Goal: Communication & Community: Answer question/provide support

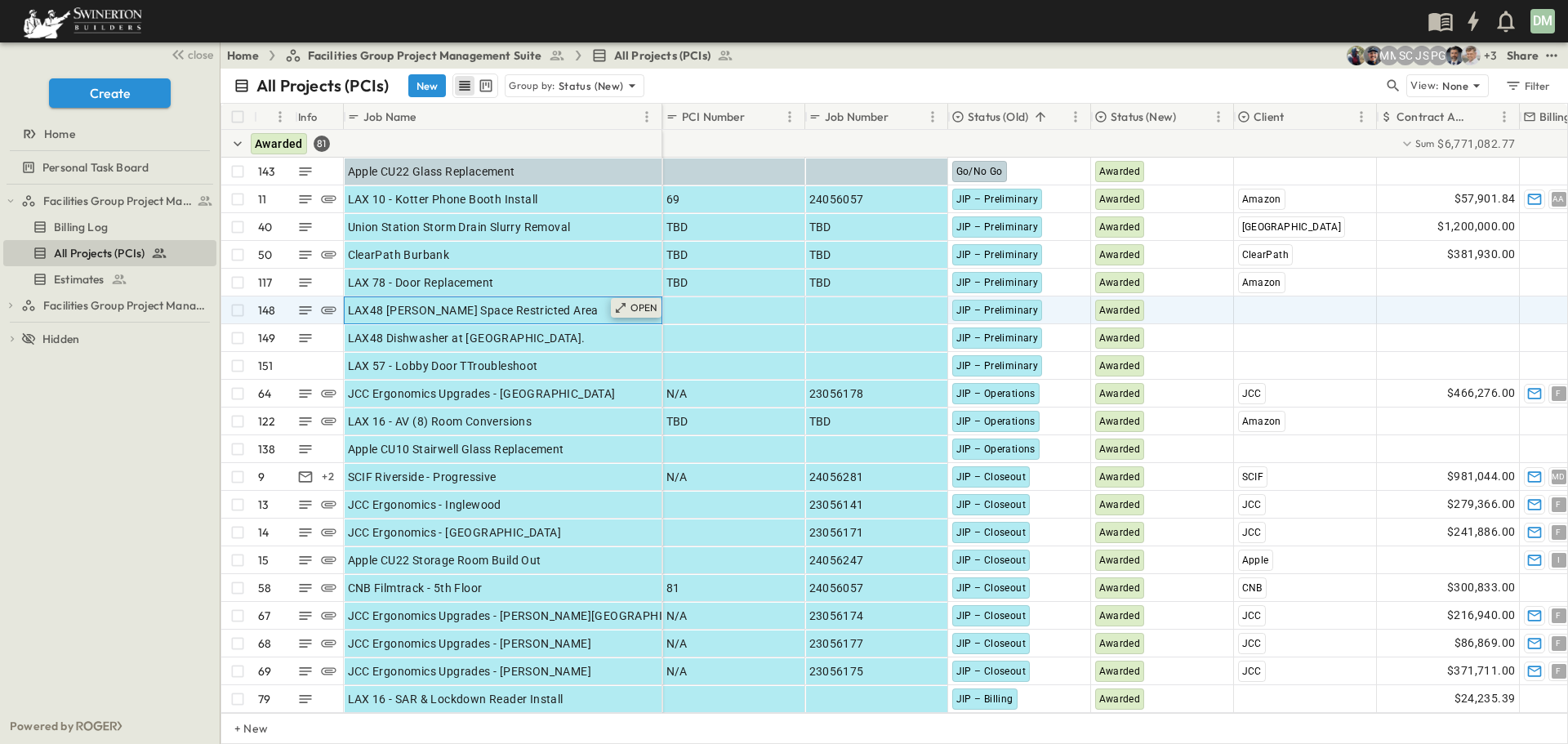
click at [639, 310] on p "OPEN" at bounding box center [644, 308] width 28 height 13
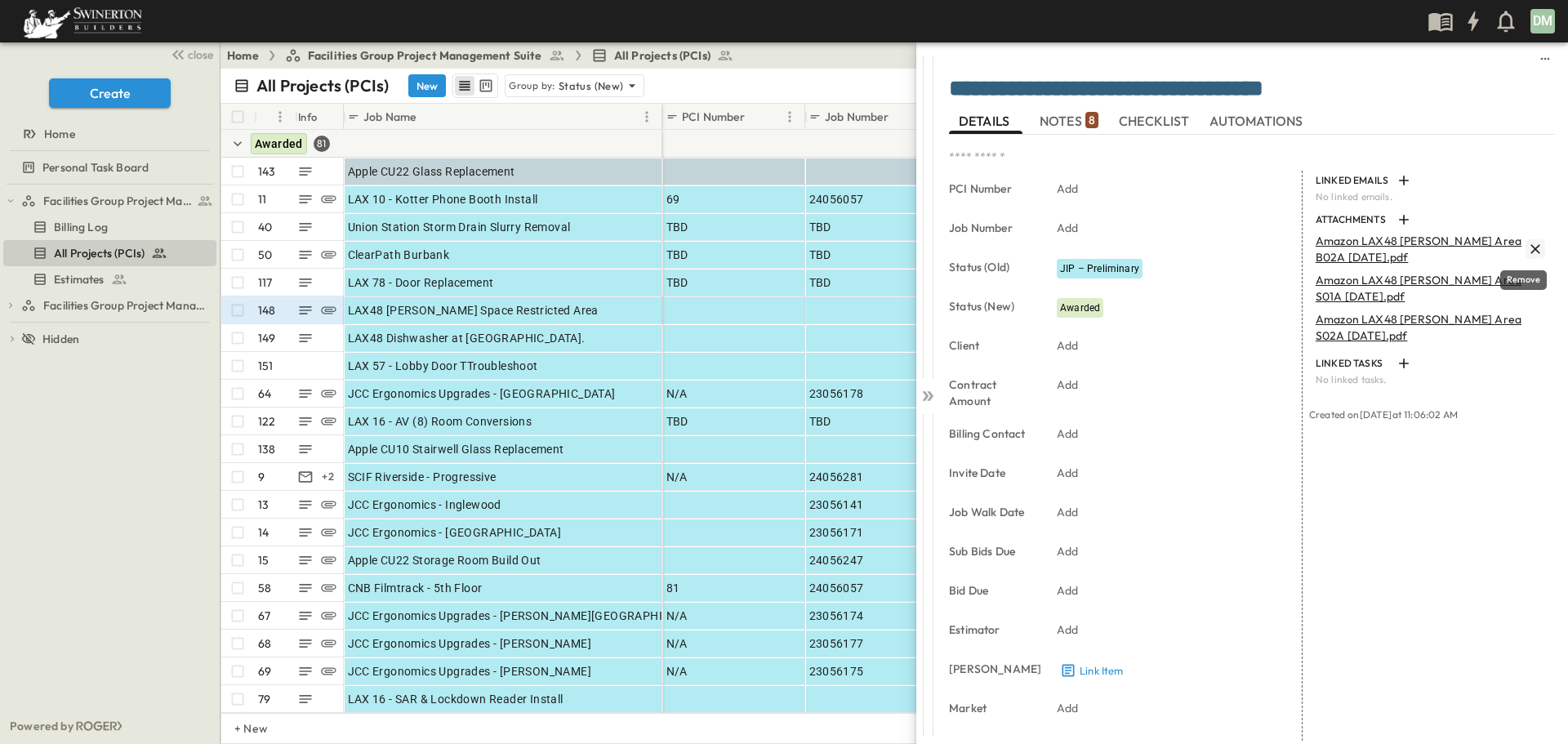
click at [1527, 244] on icon "Remove" at bounding box center [1535, 249] width 16 height 16
click at [1395, 218] on icon "button" at bounding box center [1403, 220] width 16 height 16
click at [929, 393] on icon at bounding box center [929, 396] width 6 height 10
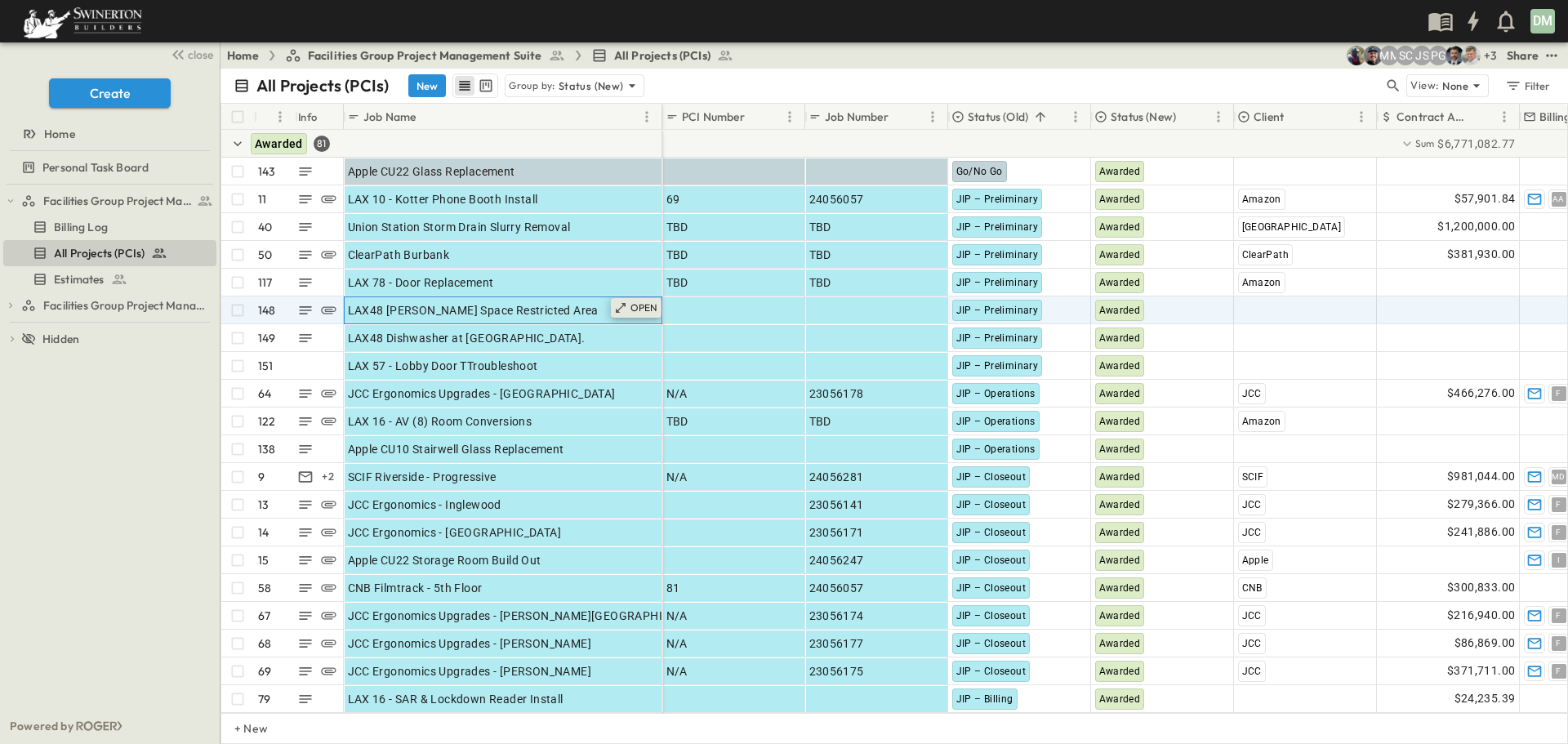
click at [630, 309] on div "OPEN" at bounding box center [636, 308] width 51 height 20
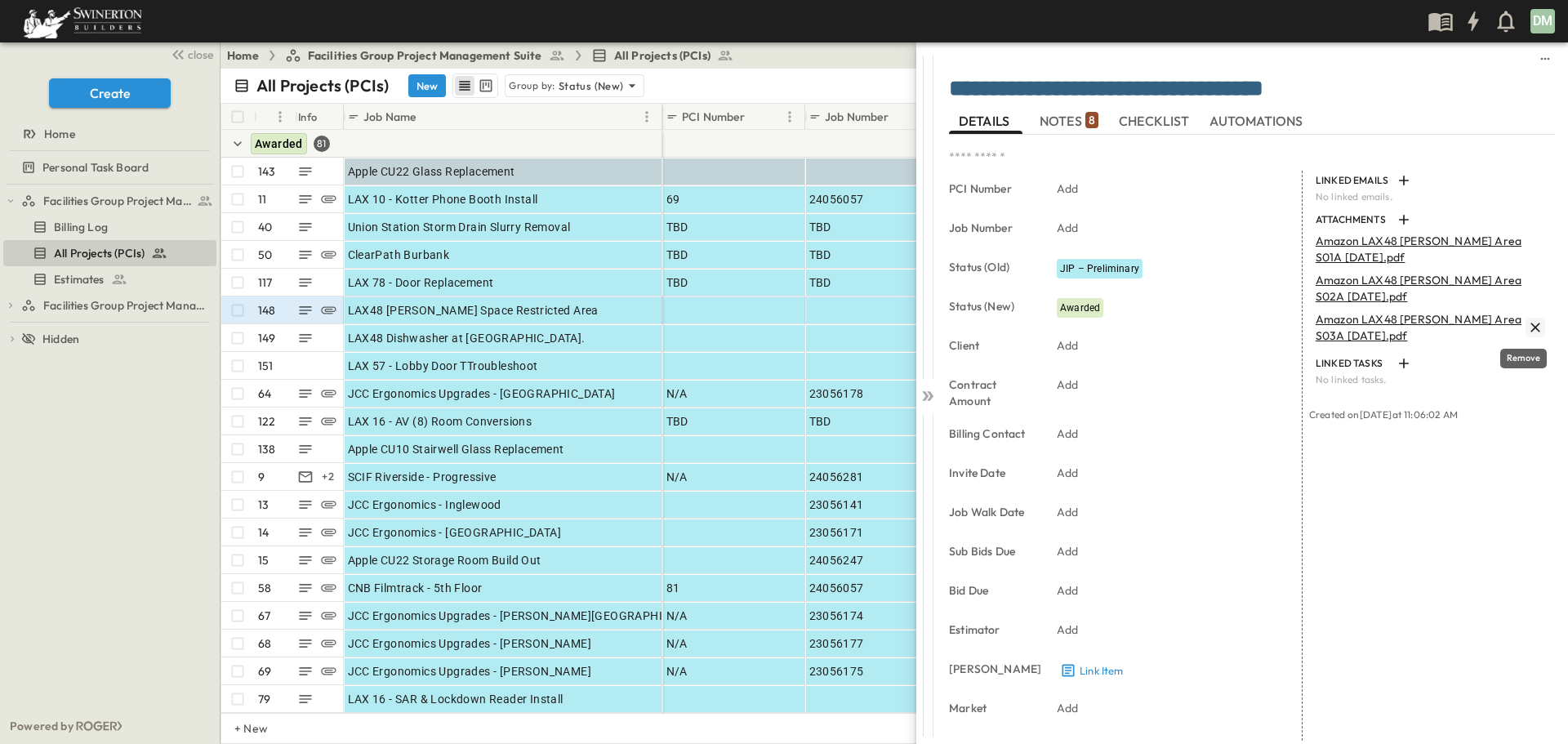
click at [1527, 324] on icon "Remove" at bounding box center [1535, 328] width 16 height 16
